Goal: Transaction & Acquisition: Purchase product/service

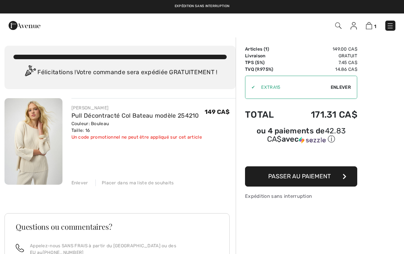
click at [34, 153] on img at bounding box center [33, 141] width 58 height 86
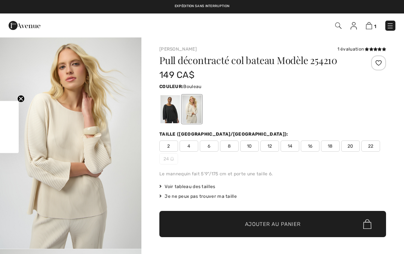
checkbox input "true"
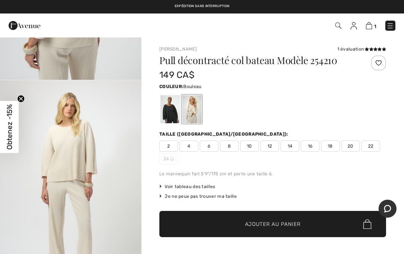
click at [369, 26] on img at bounding box center [369, 25] width 6 height 7
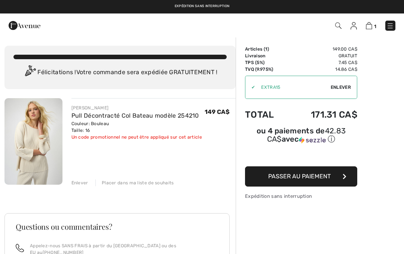
click at [308, 177] on span "Passer au paiement" at bounding box center [299, 176] width 63 height 7
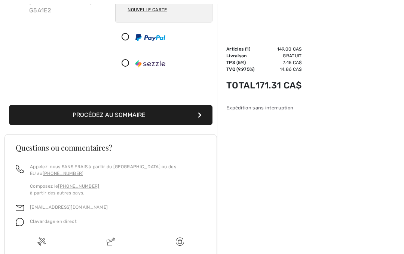
scroll to position [130, 0]
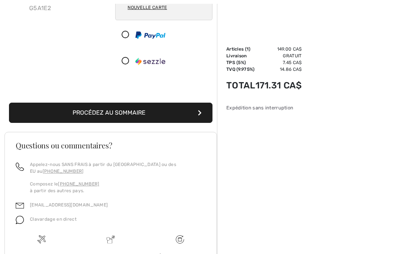
click at [120, 122] on button "Procédez au sommaire" at bounding box center [111, 113] width 204 height 20
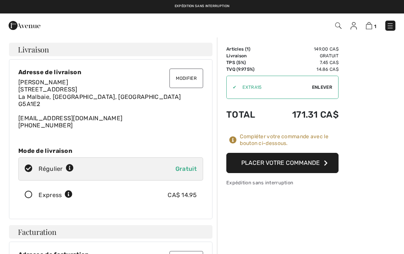
click at [292, 163] on button "Placer votre commande" at bounding box center [282, 163] width 112 height 20
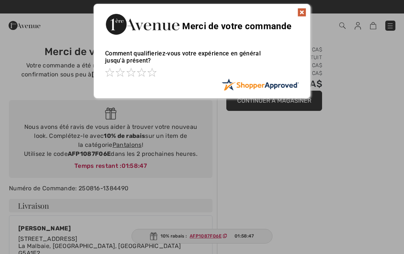
click at [302, 13] on img at bounding box center [302, 12] width 9 height 9
